Goal: Complete application form

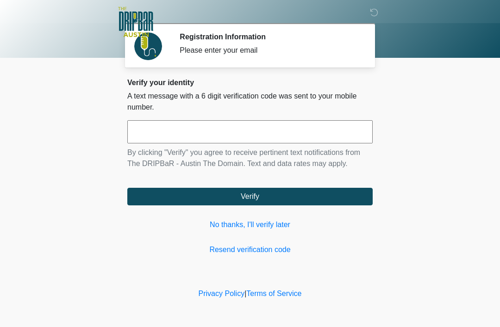
click at [256, 221] on link "No thanks, I'll verify later" at bounding box center [249, 224] width 245 height 11
click at [269, 192] on button "Verify" at bounding box center [249, 197] width 245 height 18
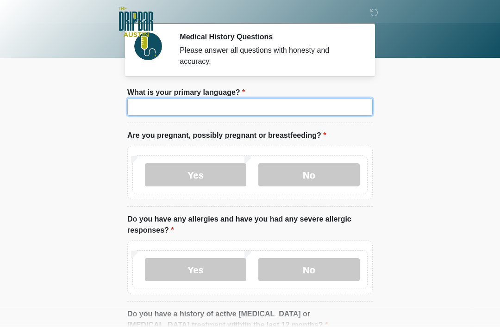
click at [186, 110] on input "What is your primary language?" at bounding box center [249, 107] width 245 height 18
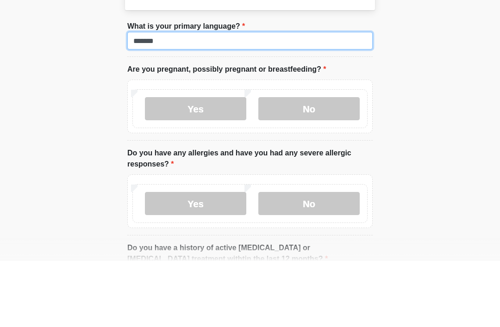
type input "*******"
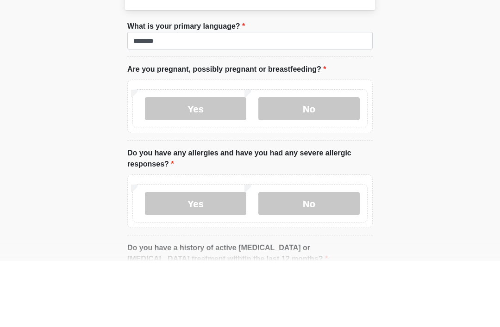
click at [310, 163] on label "No" at bounding box center [308, 174] width 101 height 23
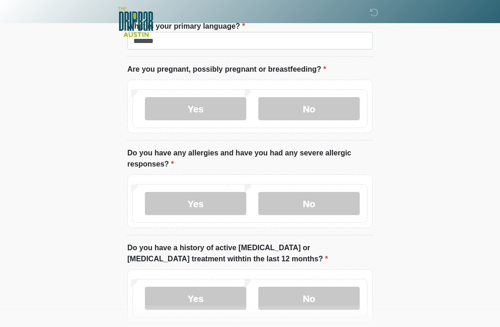
click at [318, 205] on label "No" at bounding box center [308, 203] width 101 height 23
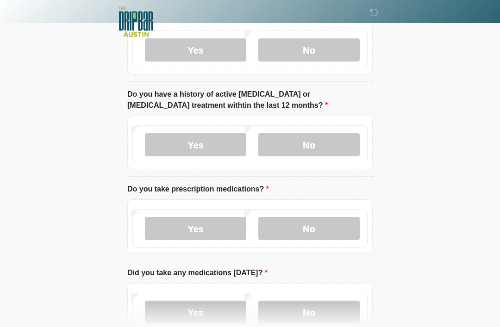
scroll to position [219, 0]
click at [307, 143] on label "No" at bounding box center [308, 145] width 101 height 23
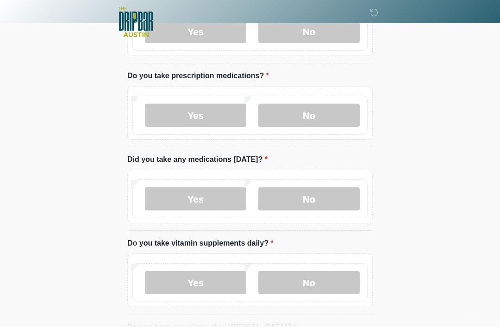
scroll to position [338, 0]
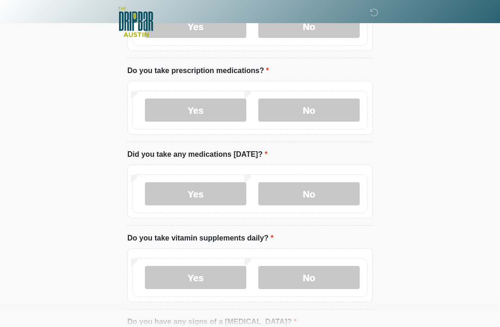
click at [199, 103] on label "Yes" at bounding box center [195, 110] width 101 height 23
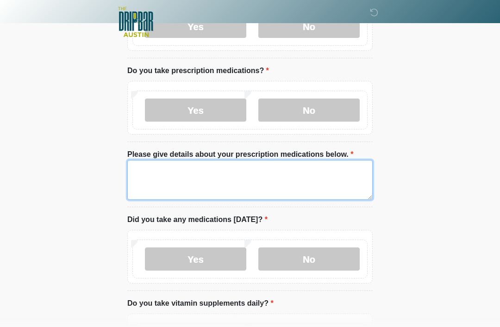
click at [151, 167] on textarea "Please give details about your prescription medications below." at bounding box center [249, 180] width 245 height 40
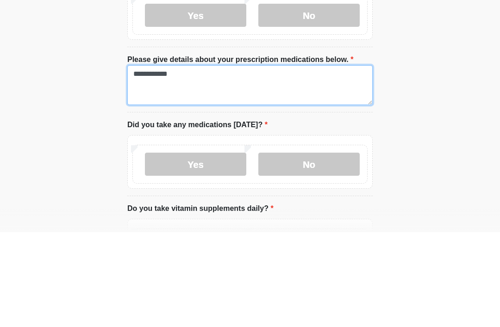
type textarea "**********"
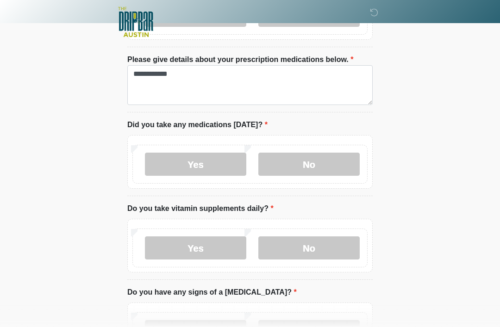
click at [308, 170] on label "No" at bounding box center [308, 164] width 101 height 23
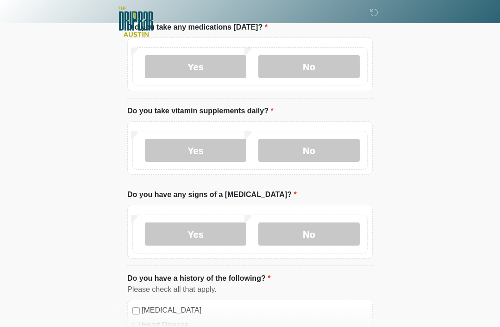
scroll to position [531, 0]
click at [316, 149] on label "No" at bounding box center [308, 150] width 101 height 23
click at [314, 225] on label "No" at bounding box center [308, 234] width 101 height 23
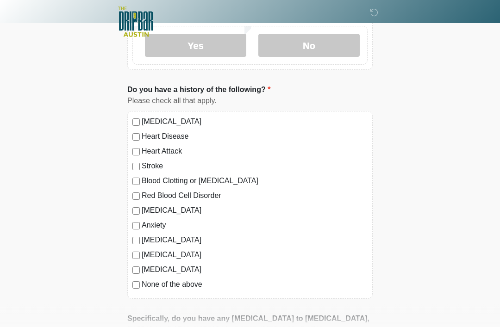
scroll to position [720, 0]
click at [131, 276] on div "High Blood Pressure Heart Disease Heart Attack Stroke Blood Clotting or Bleedin…" at bounding box center [249, 205] width 245 height 188
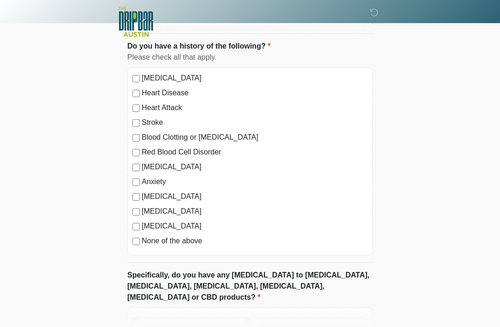
scroll to position [837, 0]
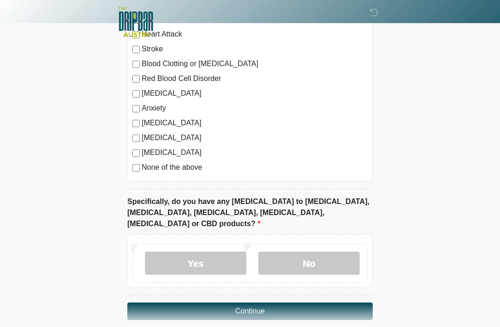
click at [321, 252] on label "No" at bounding box center [308, 263] width 101 height 23
click at [258, 303] on button "Continue" at bounding box center [249, 312] width 245 height 18
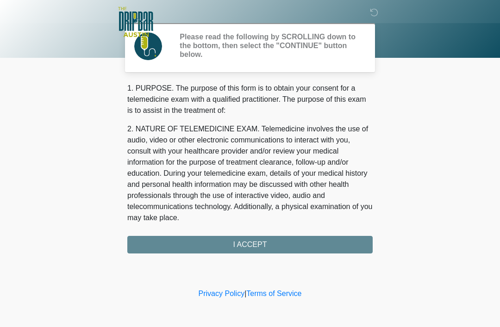
scroll to position [0, 0]
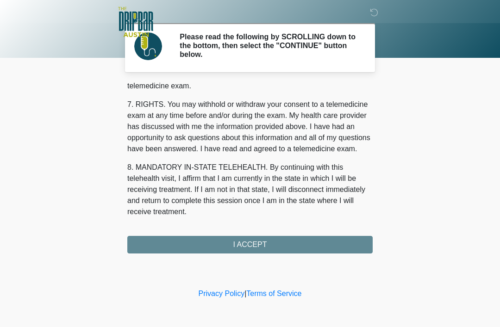
click at [265, 242] on button "I ACCEPT" at bounding box center [249, 245] width 245 height 18
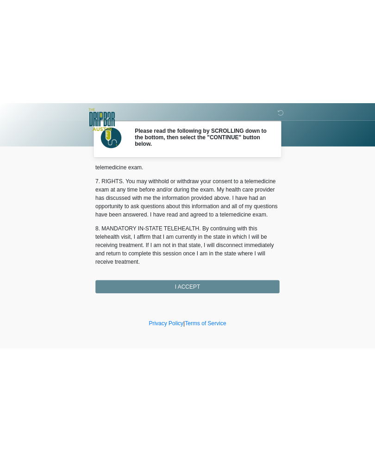
scroll to position [406, 0]
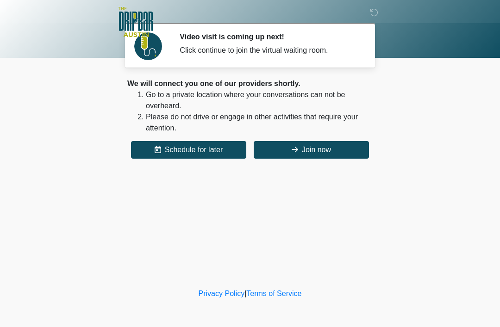
click at [318, 152] on button "Join now" at bounding box center [311, 150] width 115 height 18
